Goal: Obtain resource: Obtain resource

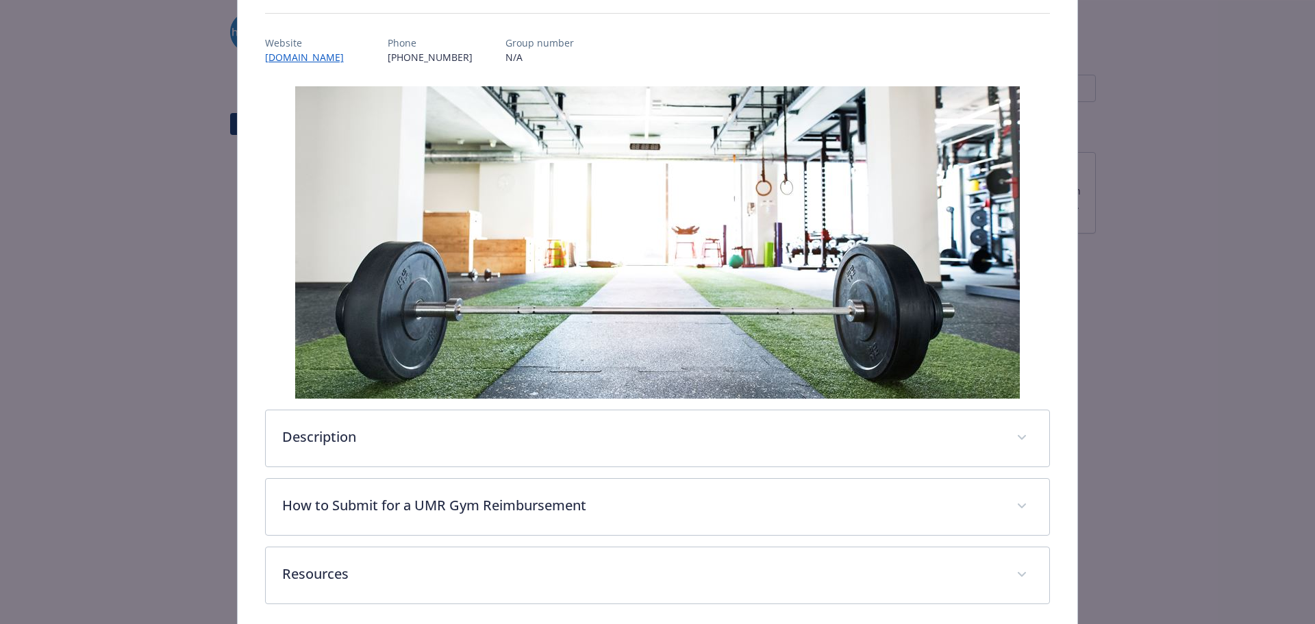
scroll to position [214, 0]
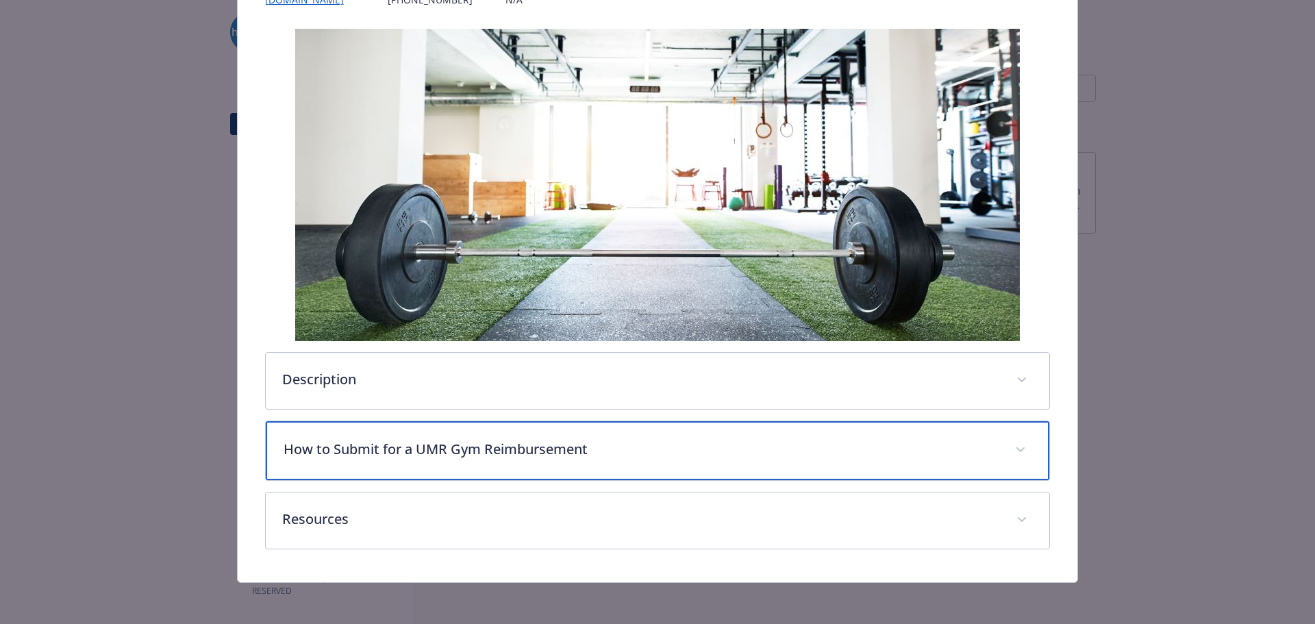
click at [358, 448] on p "How to Submit for a UMR Gym Reimbursement" at bounding box center [642, 449] width 716 height 21
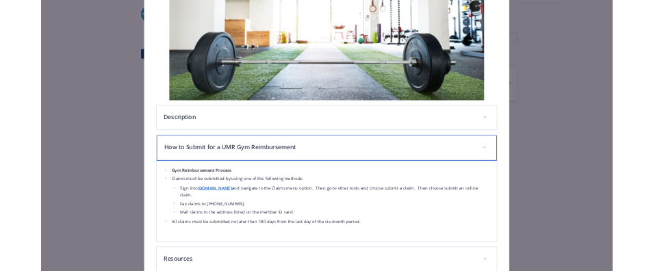
scroll to position [342, 0]
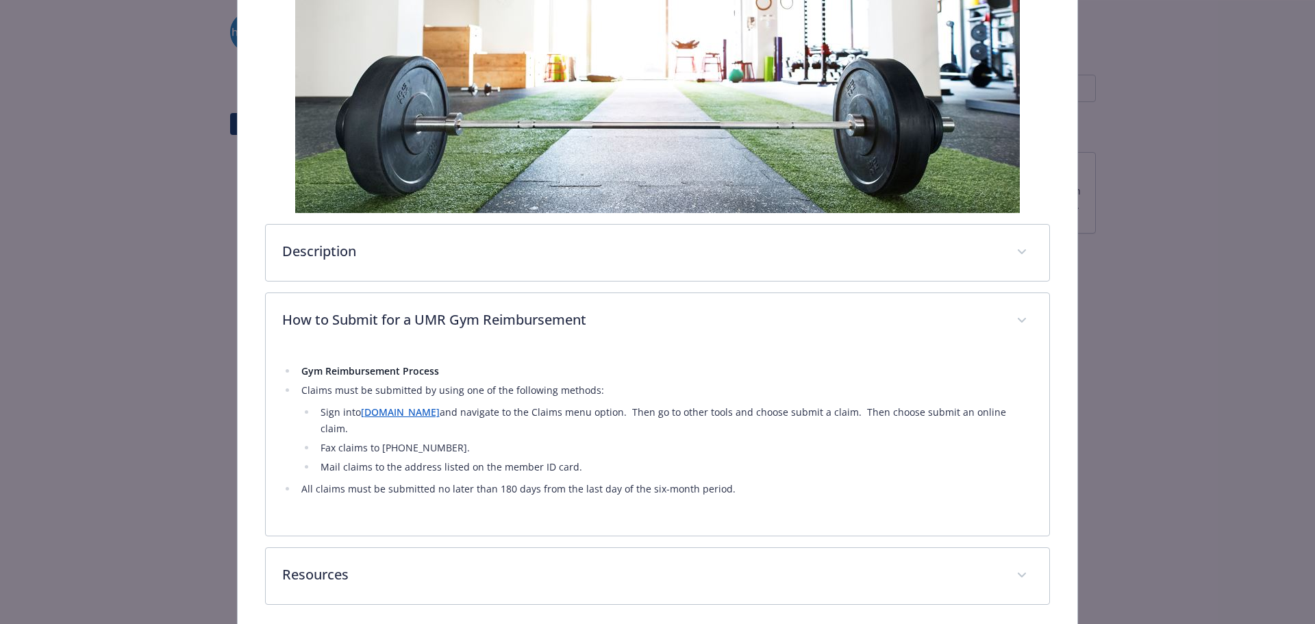
click at [364, 416] on link "[DOMAIN_NAME]" at bounding box center [400, 411] width 79 height 13
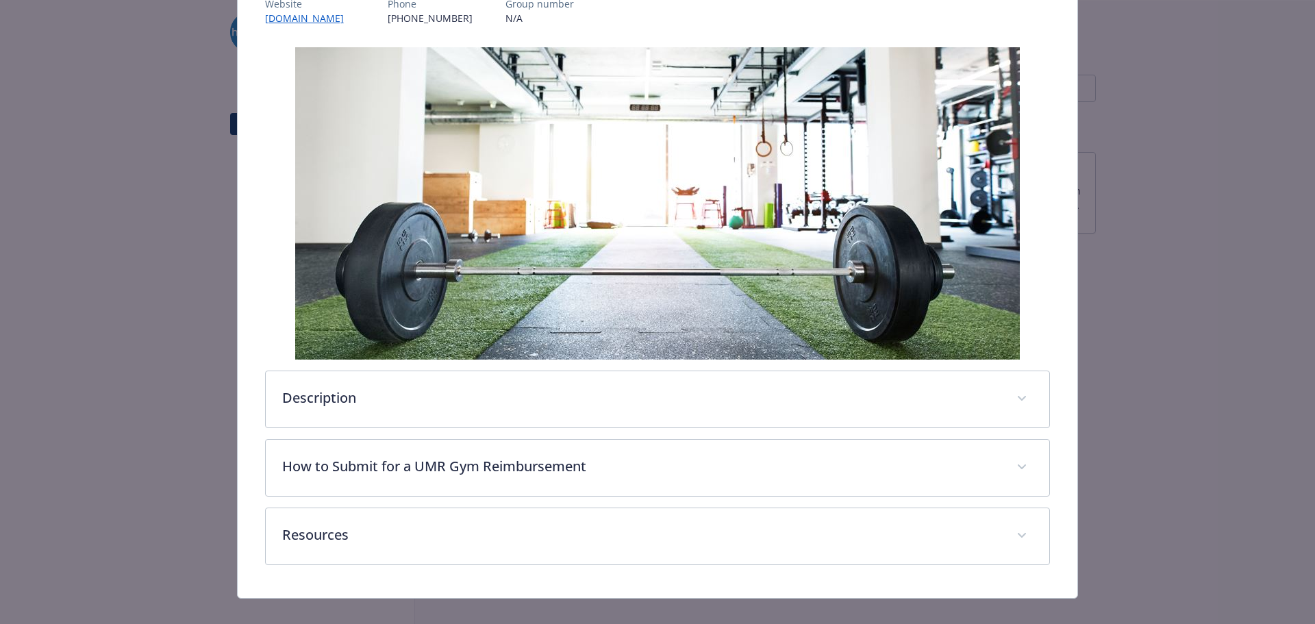
scroll to position [214, 0]
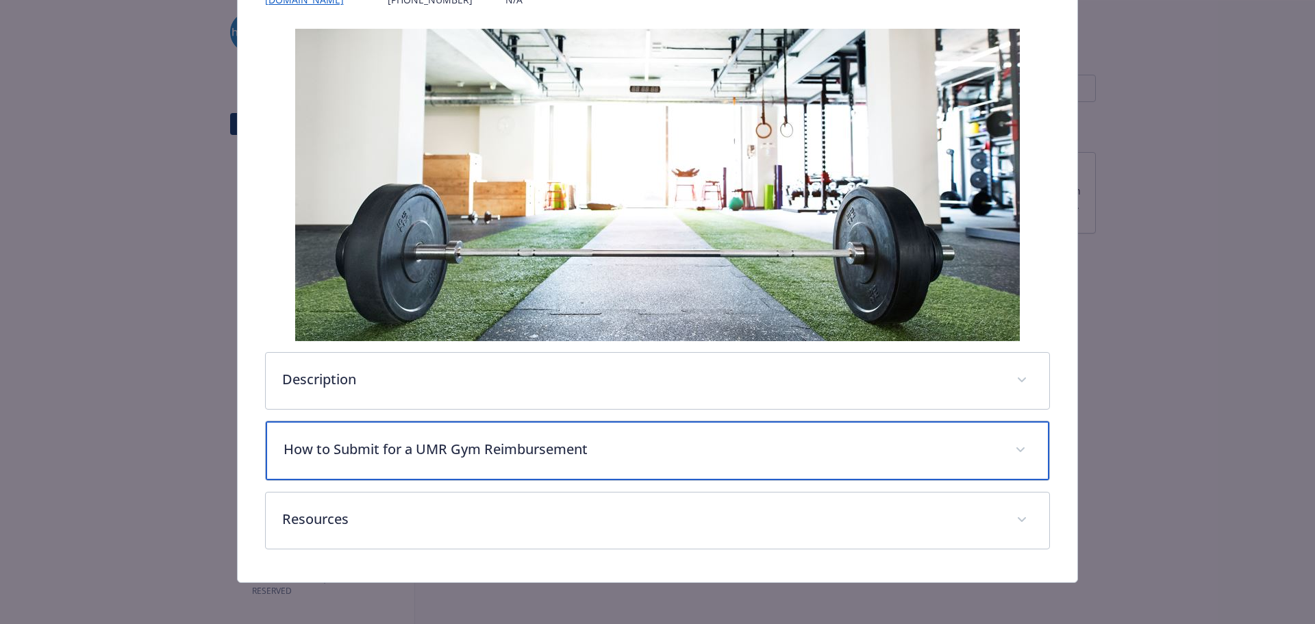
click at [557, 438] on div "How to Submit for a UMR Gym Reimbursement" at bounding box center [658, 450] width 784 height 59
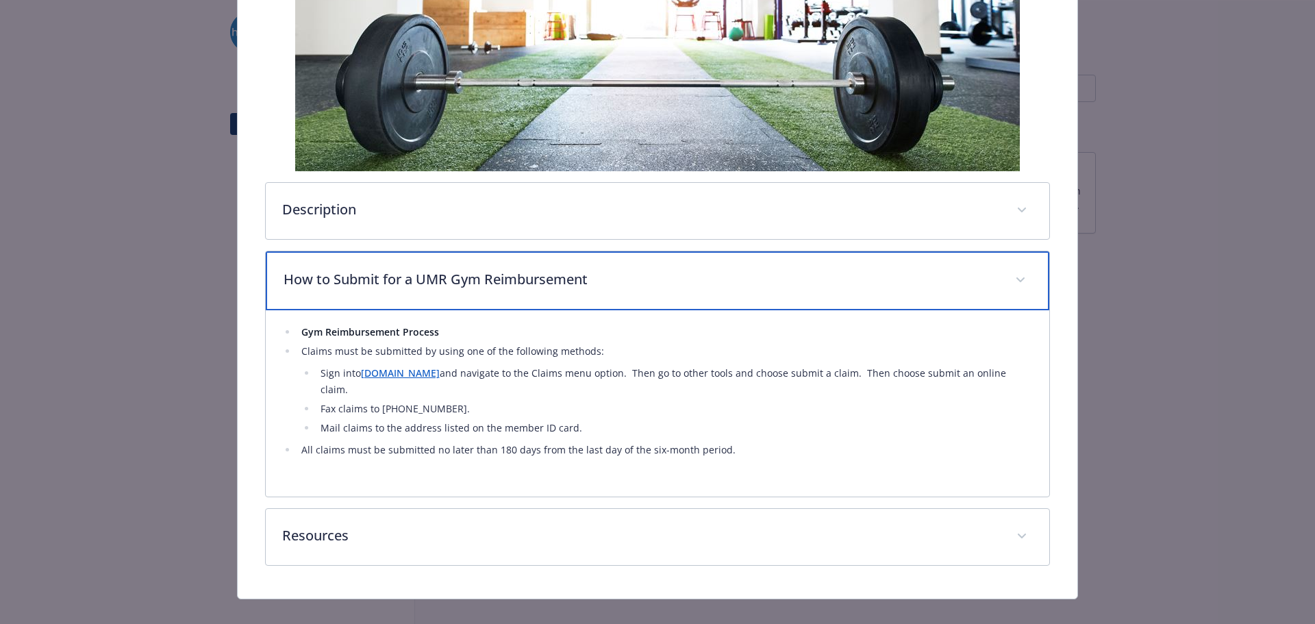
scroll to position [387, 0]
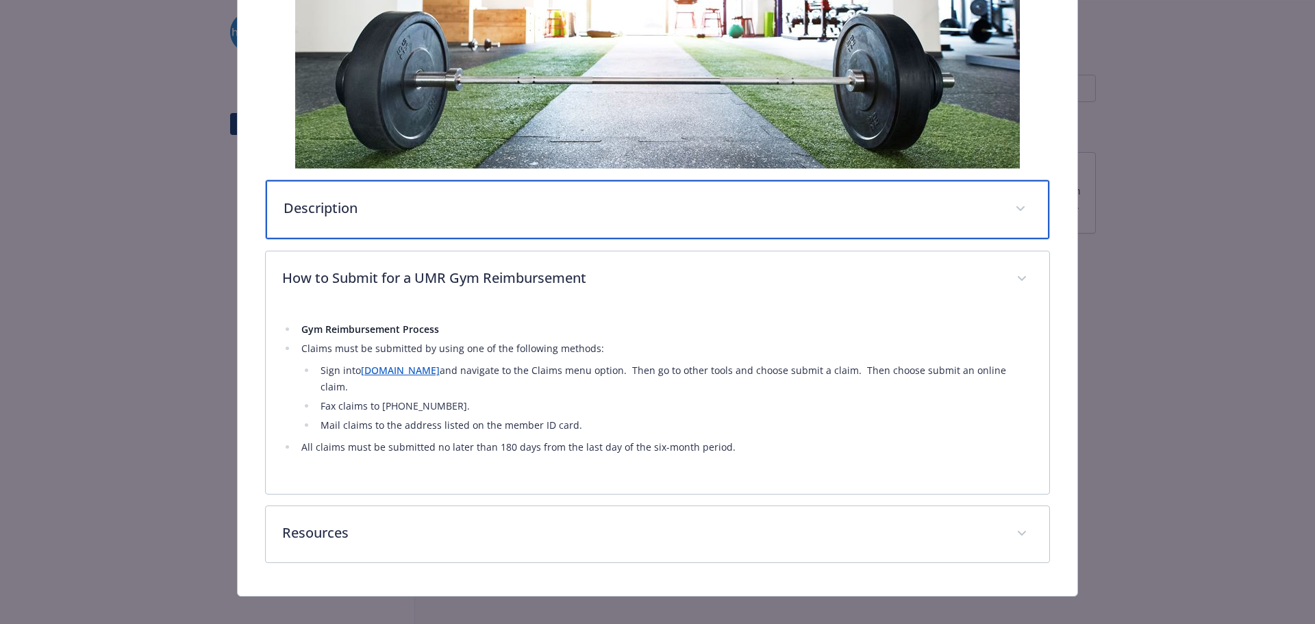
click at [379, 211] on p "Description" at bounding box center [642, 208] width 716 height 21
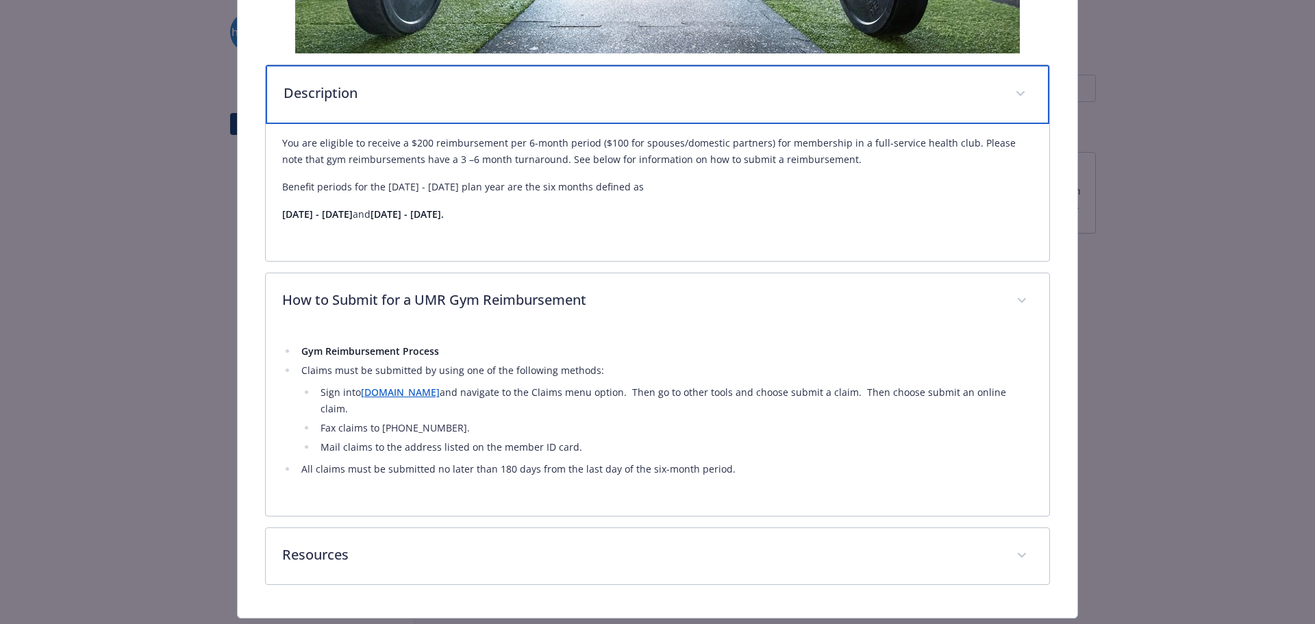
scroll to position [524, 0]
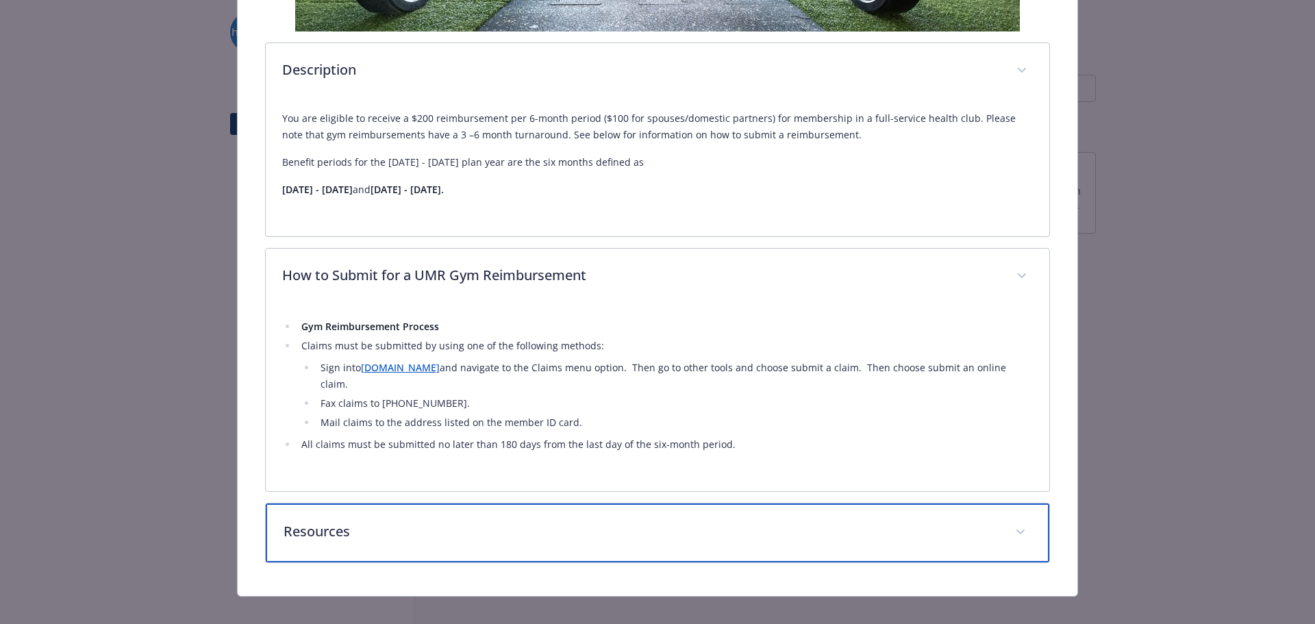
click at [380, 529] on div "Resources" at bounding box center [658, 532] width 784 height 59
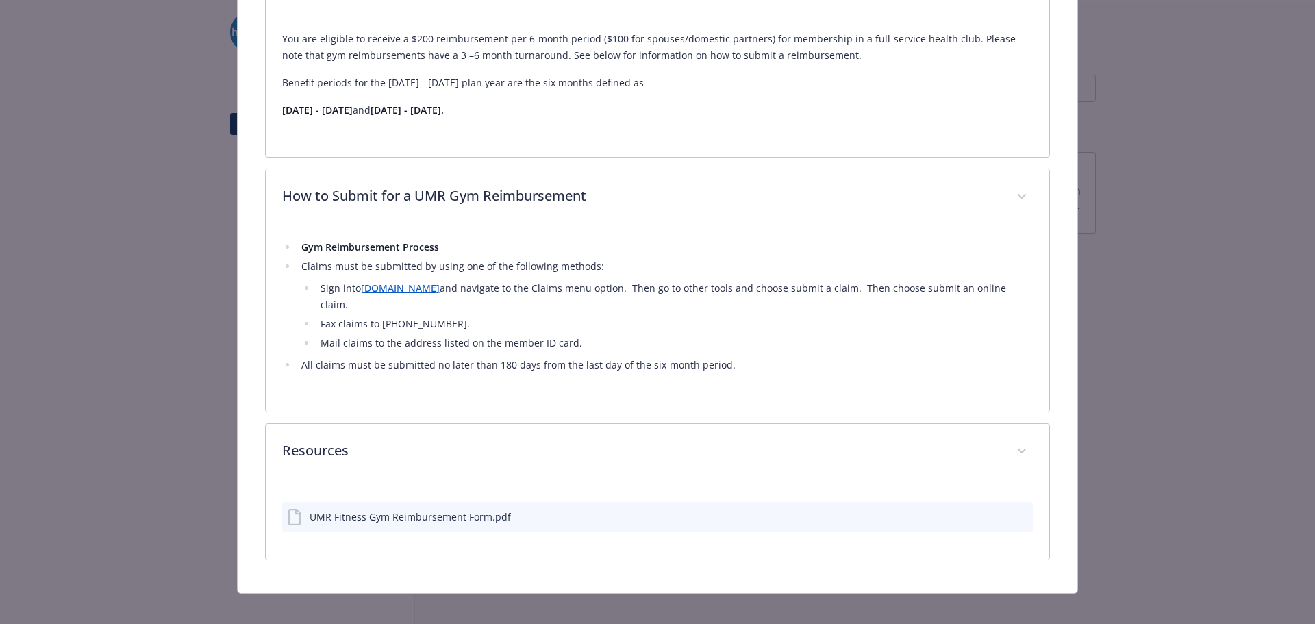
click at [402, 510] on div "UMR Fitness Gym Reimbursement Form.pdf" at bounding box center [410, 517] width 201 height 14
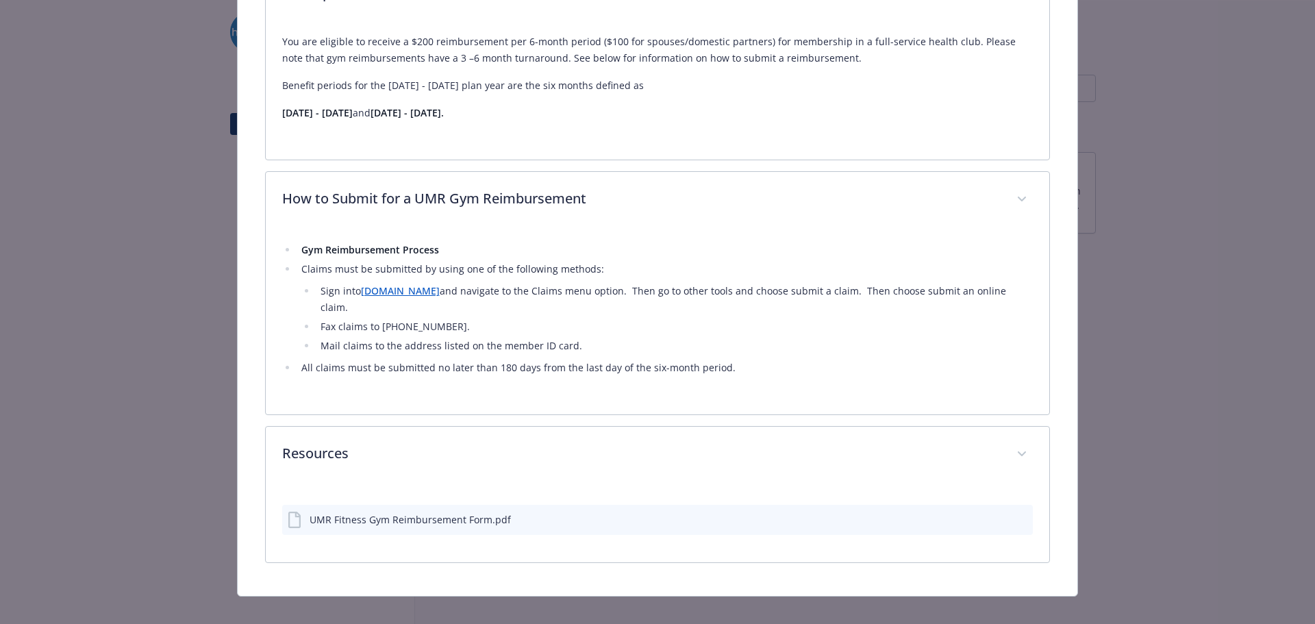
click at [992, 513] on icon "download file" at bounding box center [997, 518] width 11 height 11
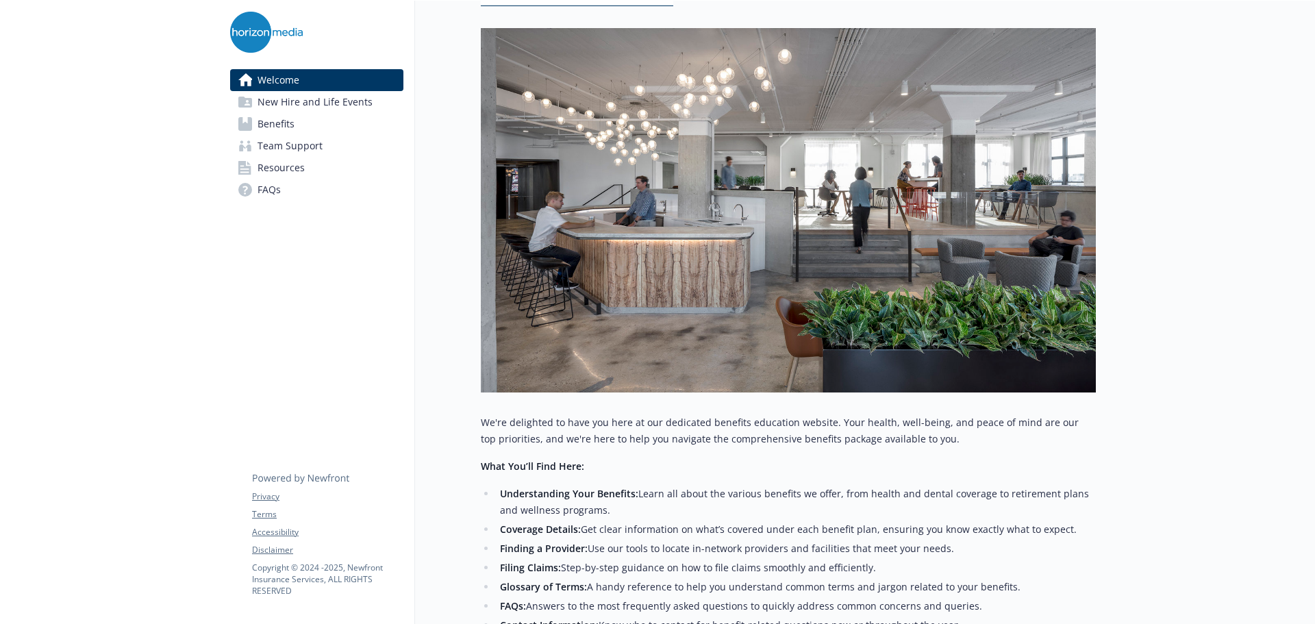
scroll to position [115, 0]
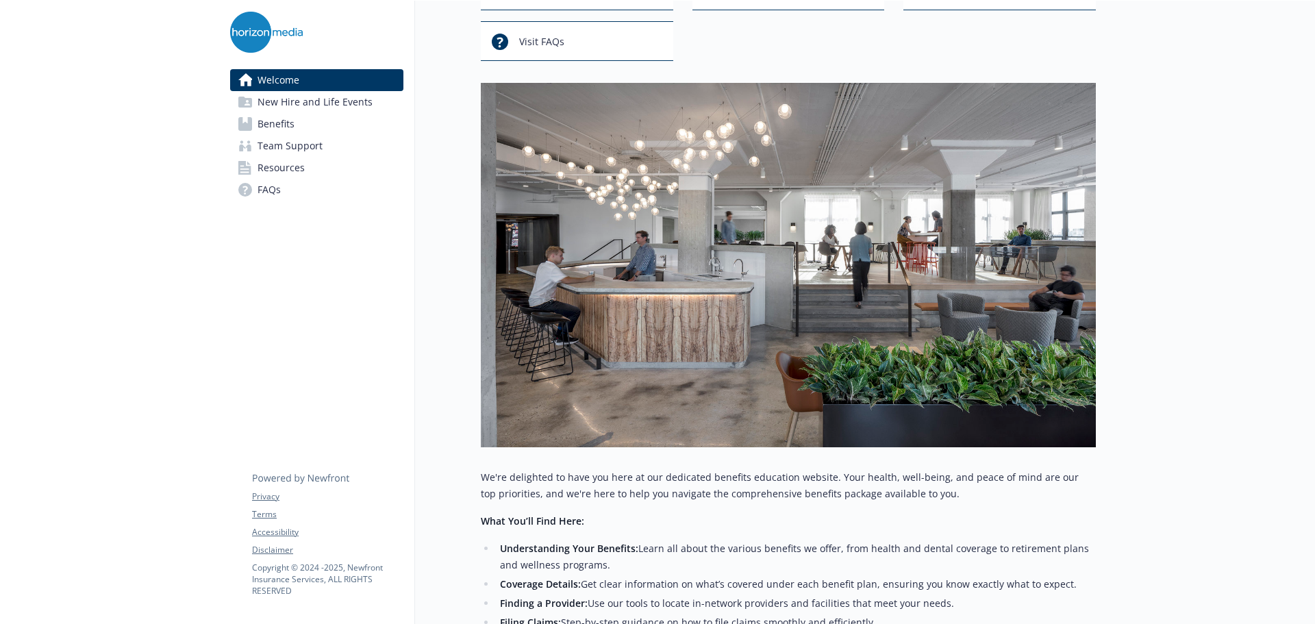
click at [269, 123] on span "Benefits" at bounding box center [276, 124] width 37 height 22
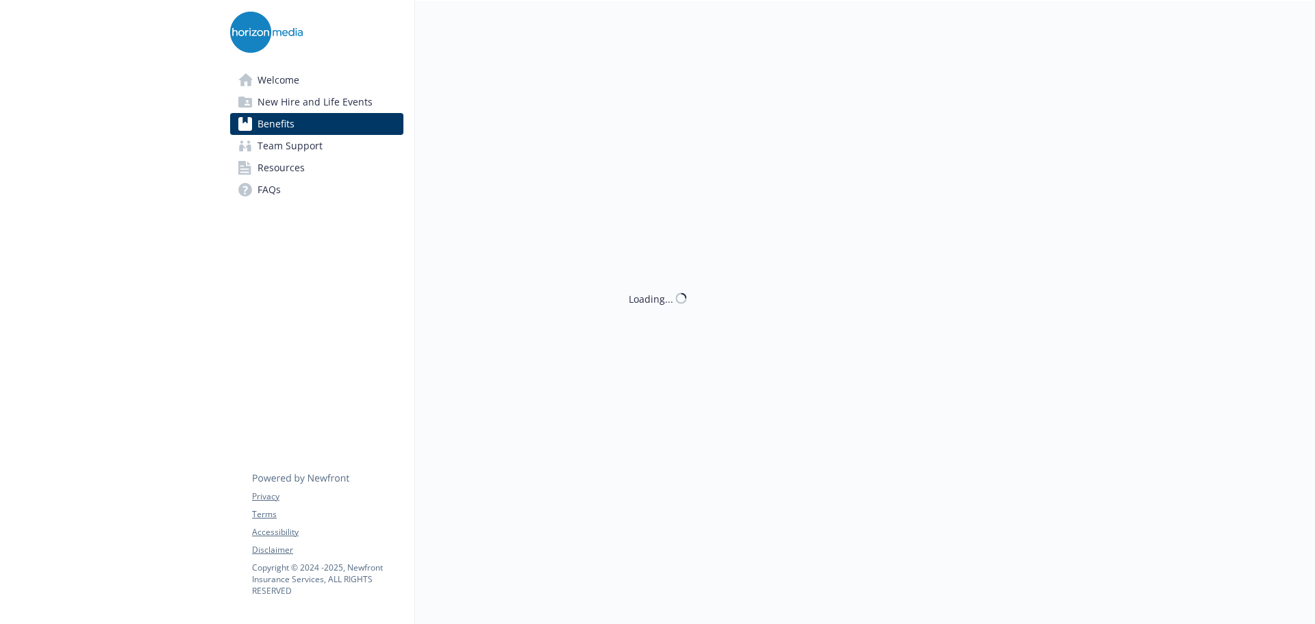
scroll to position [115, 0]
